Goal: Find specific page/section: Find specific page/section

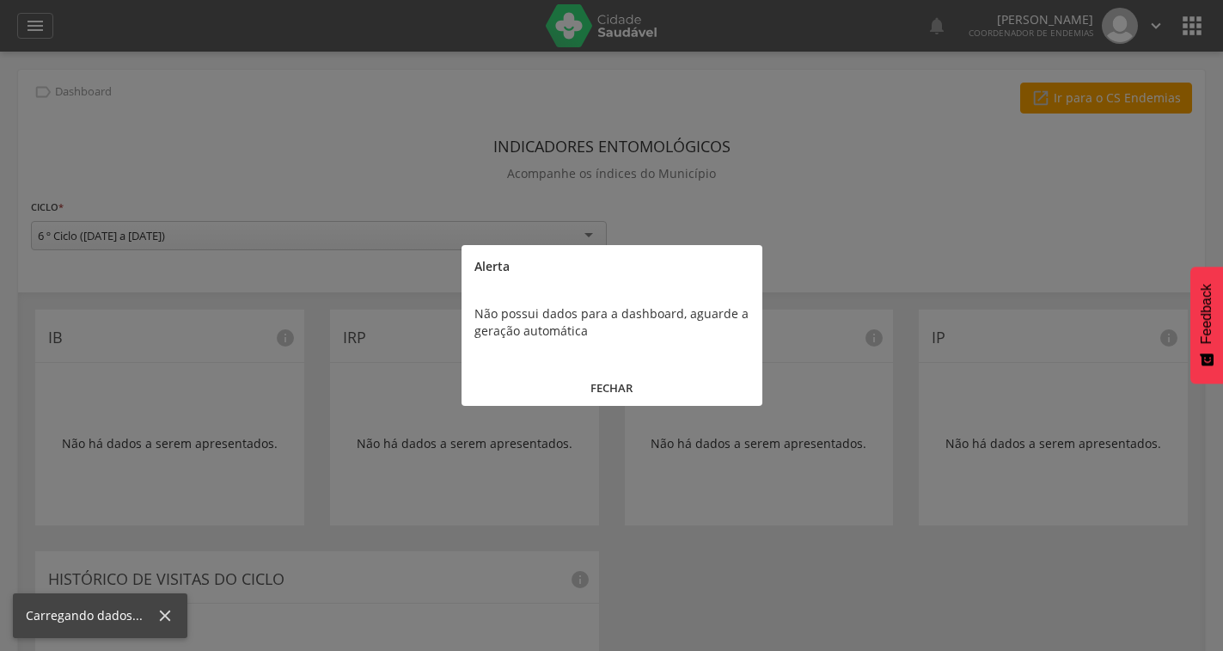
click at [30, 21] on div at bounding box center [611, 325] width 1223 height 651
click at [634, 386] on button "FECHAR" at bounding box center [612, 388] width 301 height 37
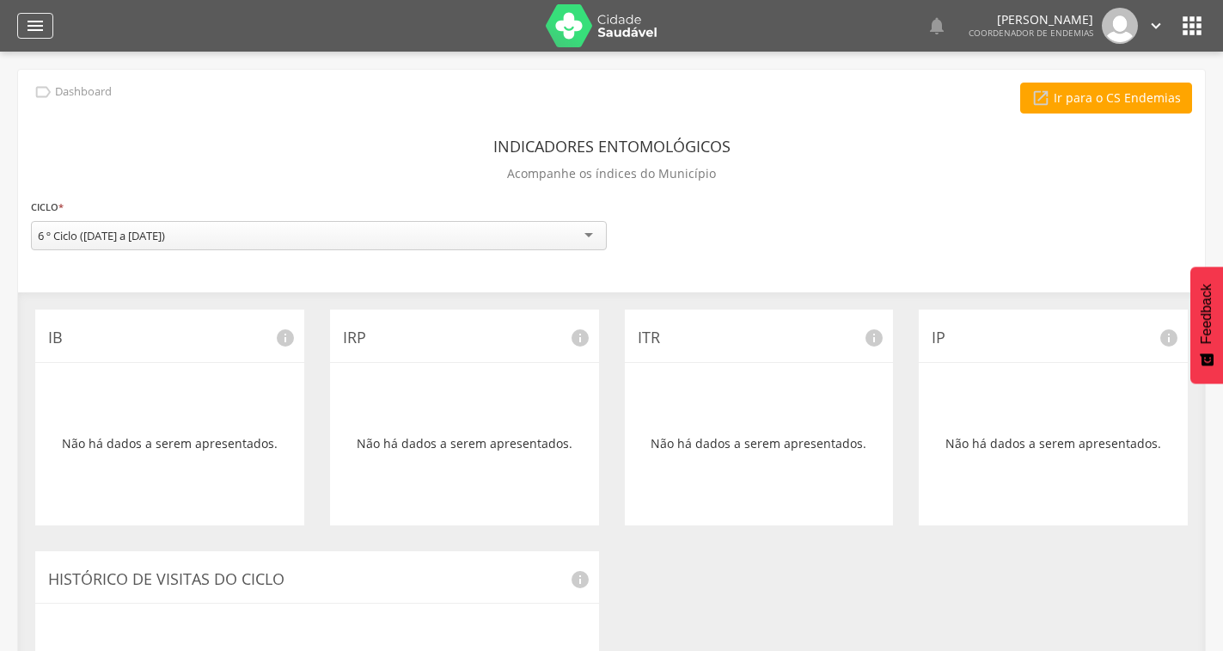
click at [34, 22] on icon "" at bounding box center [35, 25] width 21 height 21
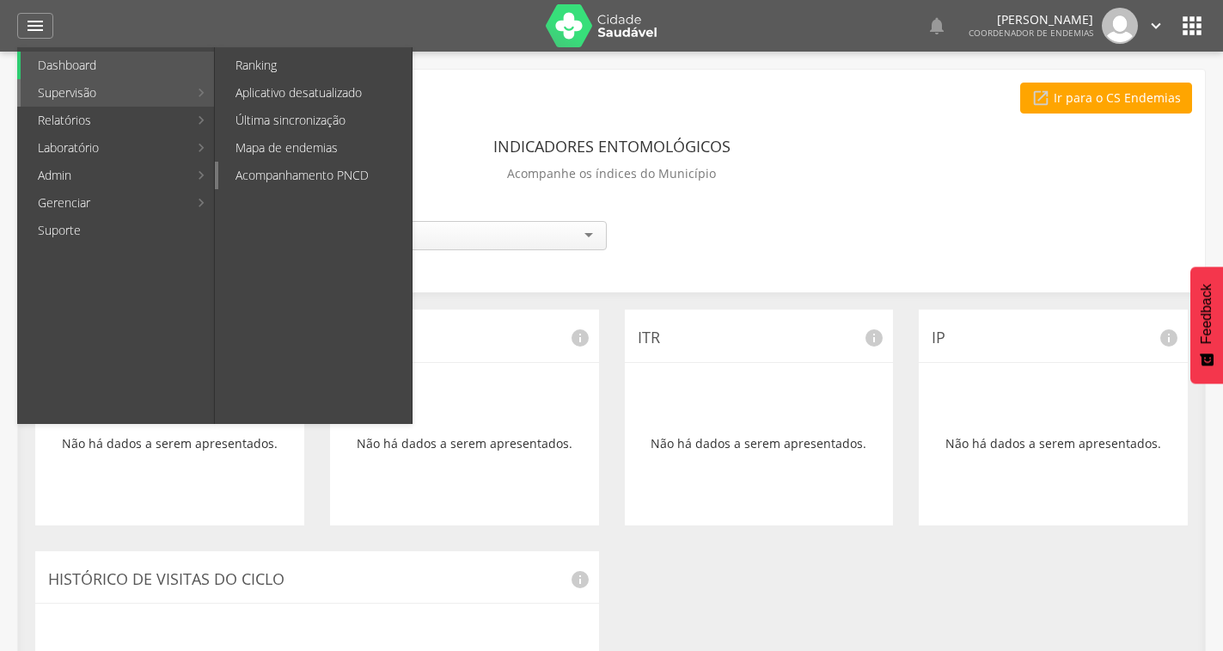
click at [328, 181] on link "Acompanhamento PNCD" at bounding box center [314, 176] width 193 height 28
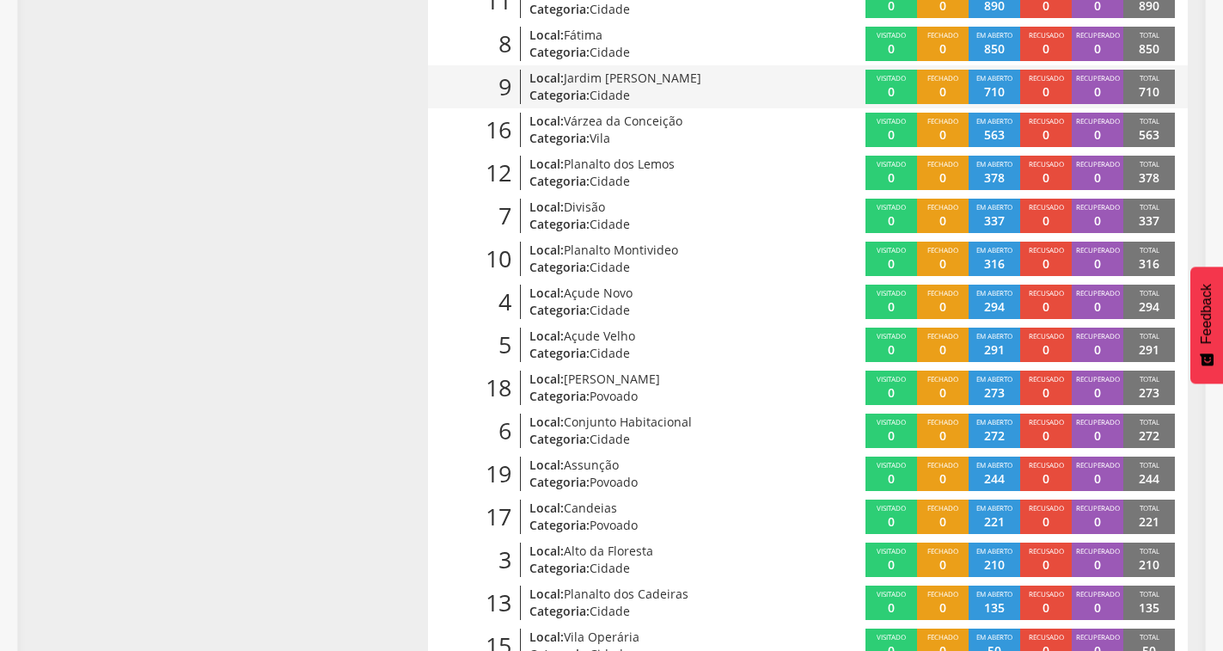
scroll to position [579, 0]
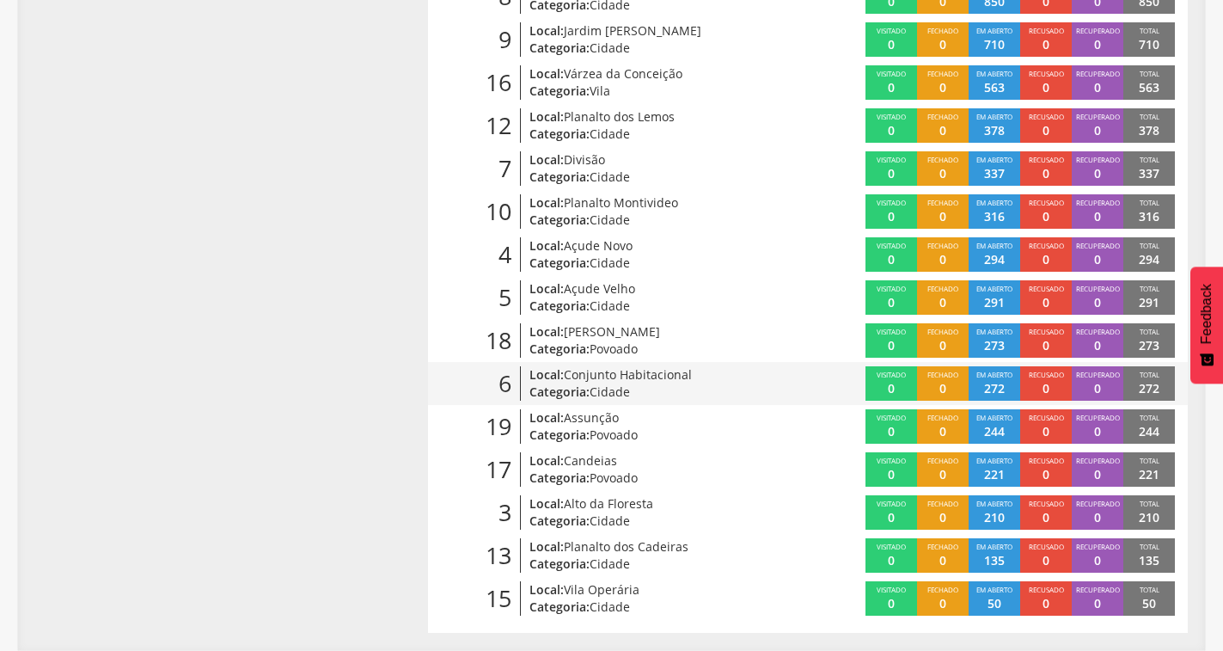
click at [626, 388] on span "Cidade" at bounding box center [610, 391] width 40 height 16
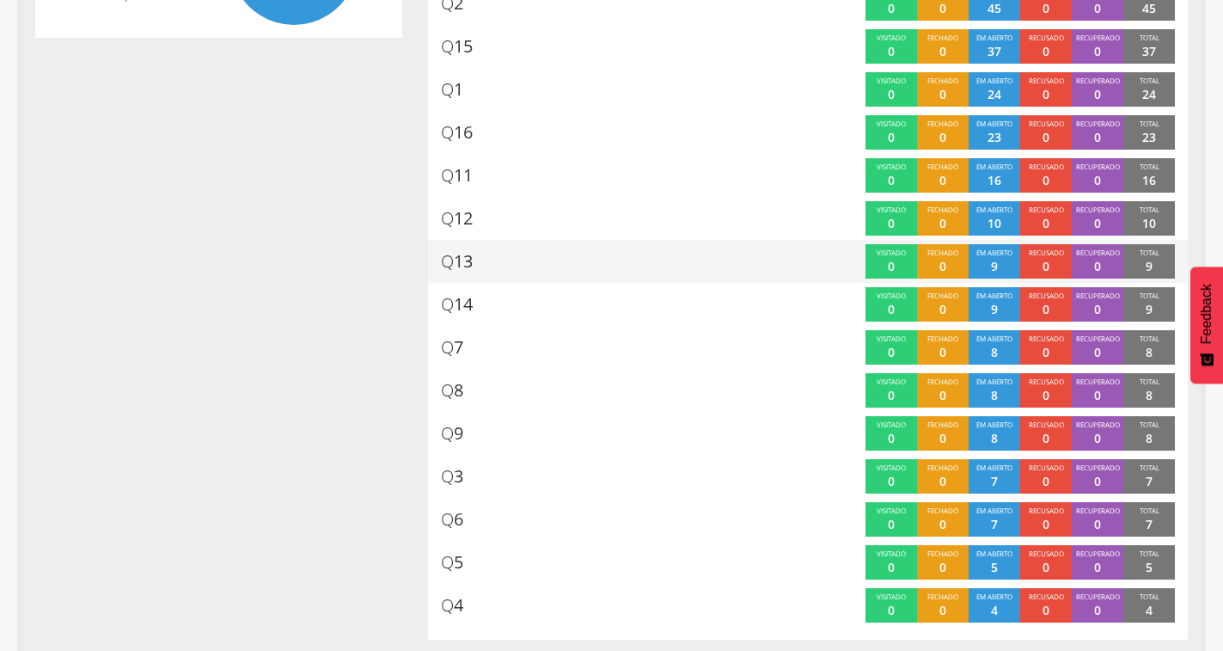
scroll to position [460, 0]
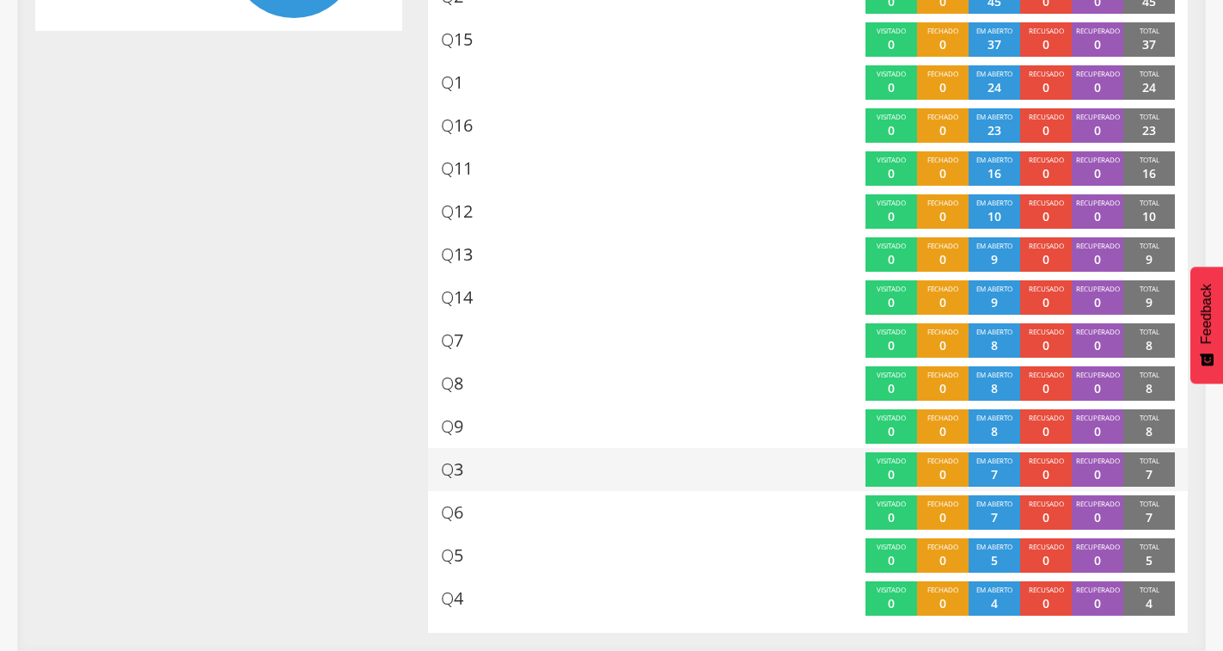
click at [1143, 469] on div "Total 7" at bounding box center [1149, 469] width 52 height 34
click at [1046, 466] on p "0" at bounding box center [1046, 474] width 7 height 17
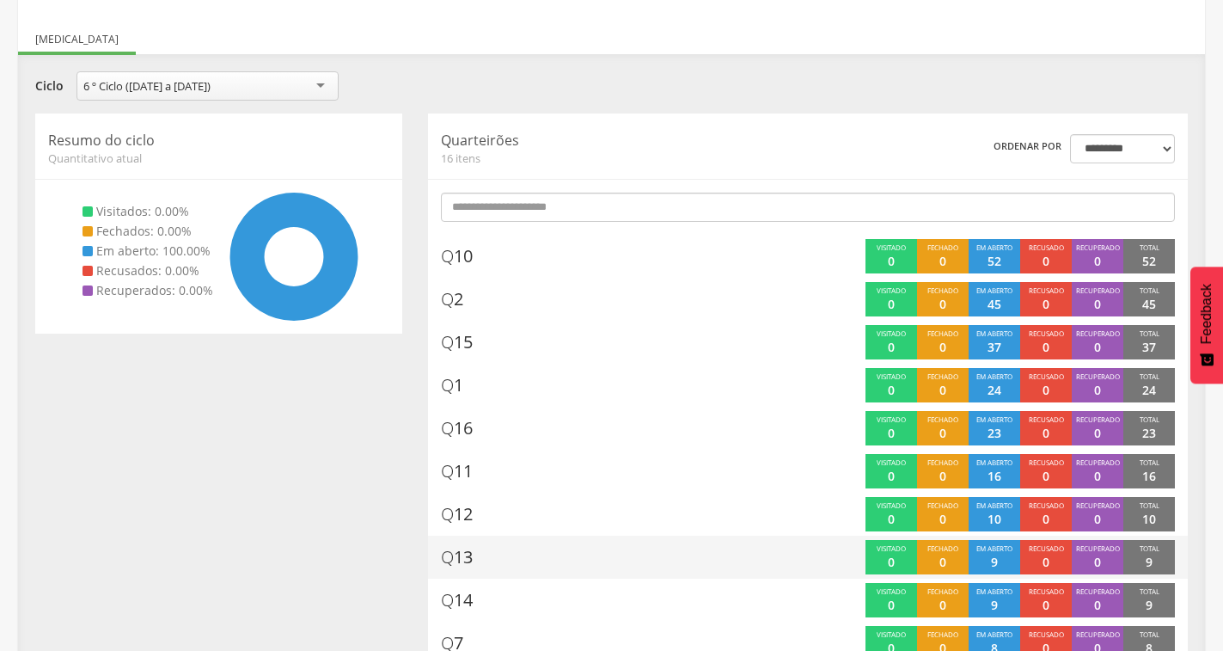
scroll to position [0, 0]
